Goal: Find specific page/section: Find specific page/section

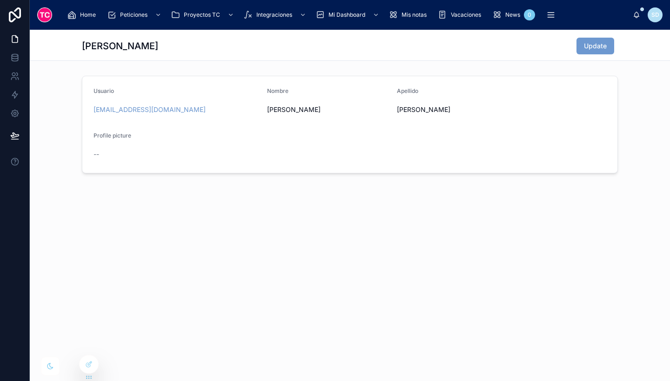
click at [528, 193] on div "[PERSON_NAME] Update Usuario [EMAIL_ADDRESS][DOMAIN_NAME] Nombre [PERSON_NAME] …" at bounding box center [350, 133] width 640 height 207
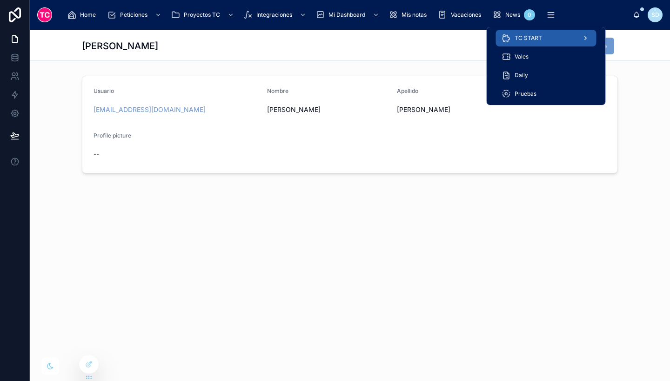
click at [551, 36] on div "TC START" at bounding box center [545, 38] width 89 height 15
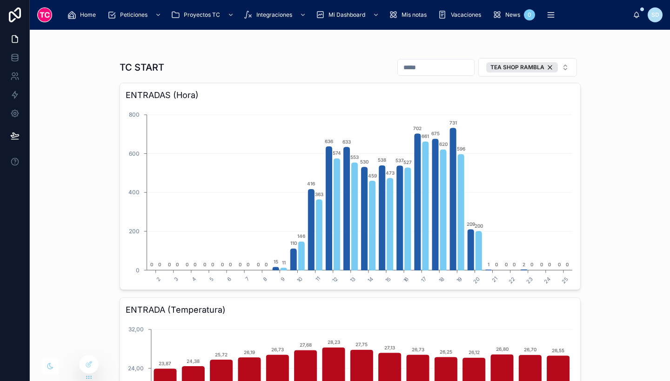
drag, startPoint x: 391, startPoint y: 60, endPoint x: 401, endPoint y: 66, distance: 12.1
click at [401, 66] on div at bounding box center [435, 67] width 77 height 17
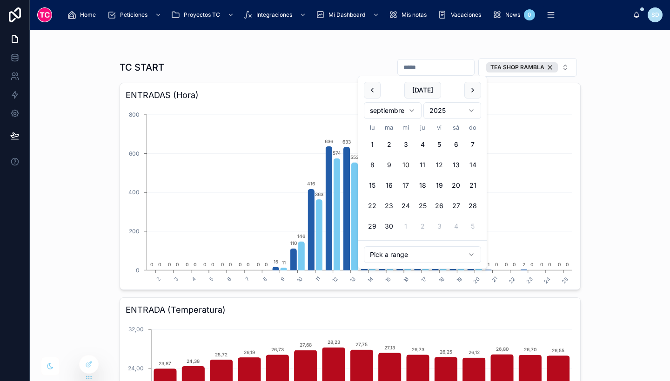
click at [401, 66] on input "text" at bounding box center [436, 67] width 76 height 13
click at [373, 90] on button at bounding box center [372, 90] width 17 height 17
click at [368, 207] on button "18" at bounding box center [372, 206] width 17 height 17
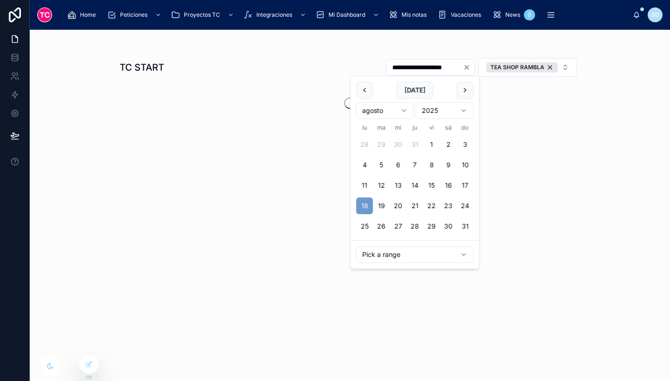
click at [459, 91] on button at bounding box center [465, 90] width 17 height 17
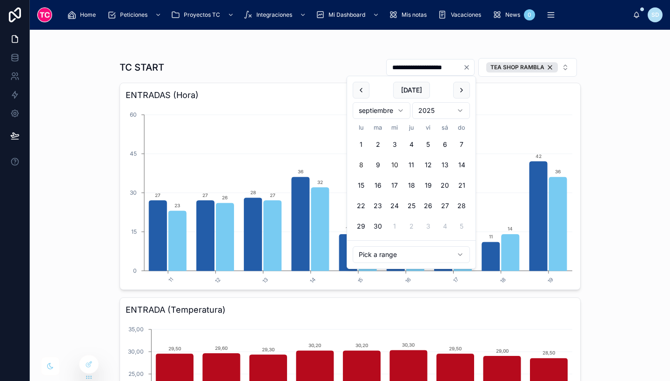
click at [360, 161] on button "8" at bounding box center [361, 165] width 17 height 17
type input "**********"
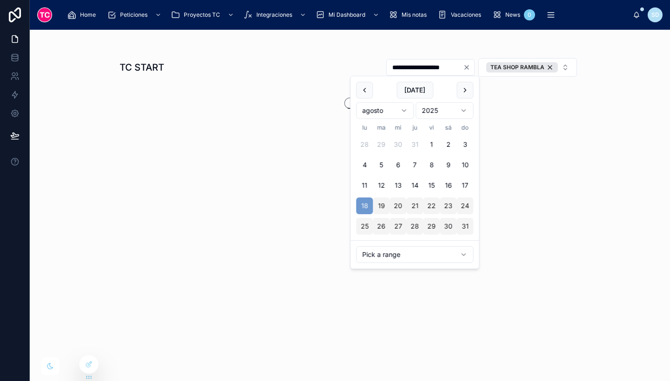
click at [546, 135] on div "**********" at bounding box center [350, 102] width 461 height 101
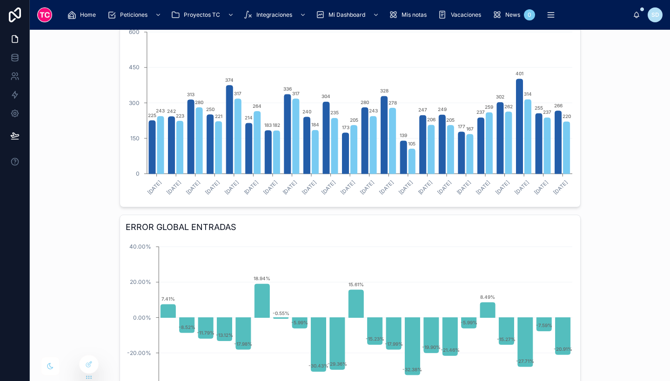
scroll to position [594, 0]
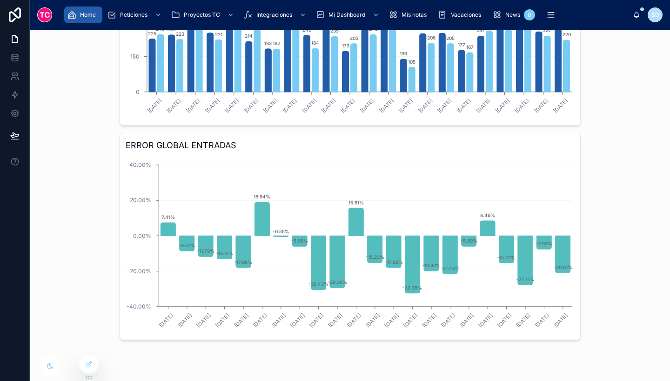
click at [72, 19] on icon "scrollable content" at bounding box center [71, 14] width 9 height 9
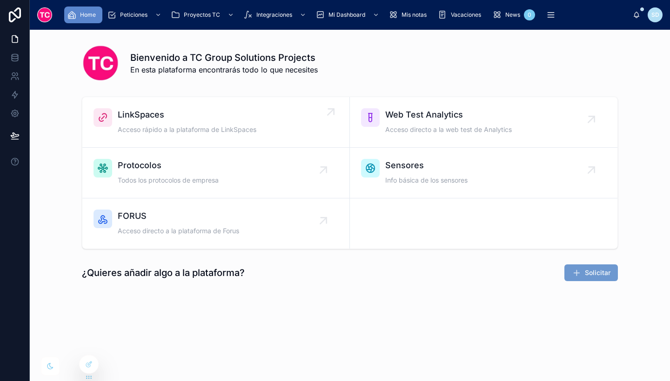
click at [171, 108] on span "LinkSpaces" at bounding box center [187, 114] width 139 height 13
